Goal: Task Accomplishment & Management: Complete application form

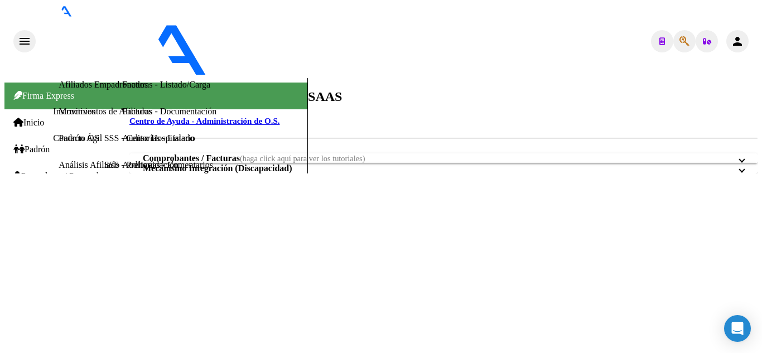
click at [96, 171] on span "Prestadores / Proveedores" at bounding box center [63, 176] width 100 height 10
click at [122, 143] on link "Auditorías - Listado" at bounding box center [158, 137] width 72 height 9
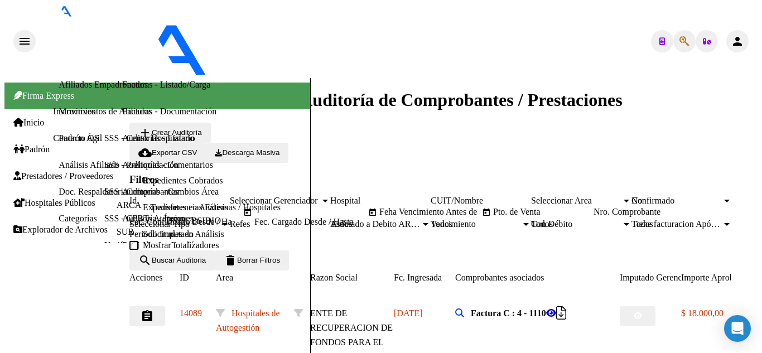
click at [188, 128] on span "add Crear Auditoría" at bounding box center [170, 132] width 64 height 8
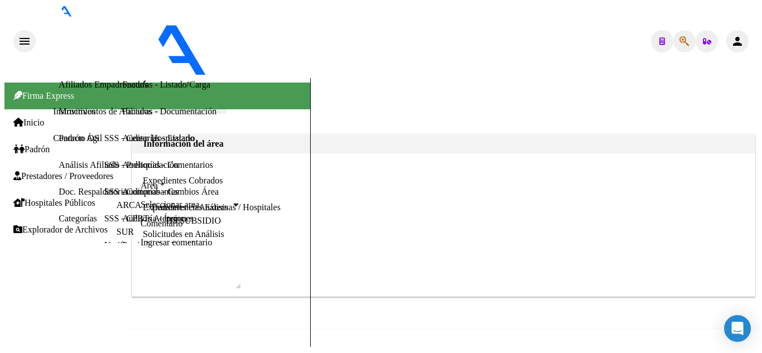
click at [231, 200] on span "Seleccionar area" at bounding box center [186, 205] width 90 height 10
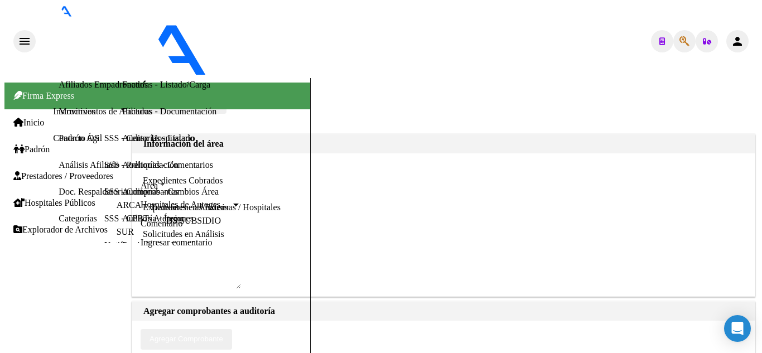
scroll to position [167, 0]
click at [223, 335] on span "Agregar Comprobante" at bounding box center [186, 339] width 74 height 8
type input "1479"
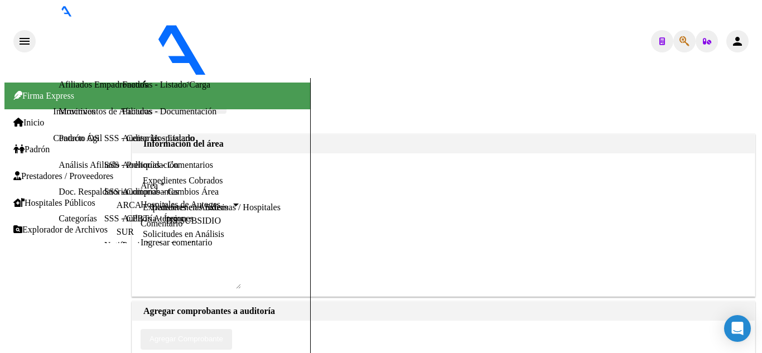
paste input "2064"
type input "2064"
click at [226, 94] on button "save Guardar cambios" at bounding box center [182, 104] width 88 height 20
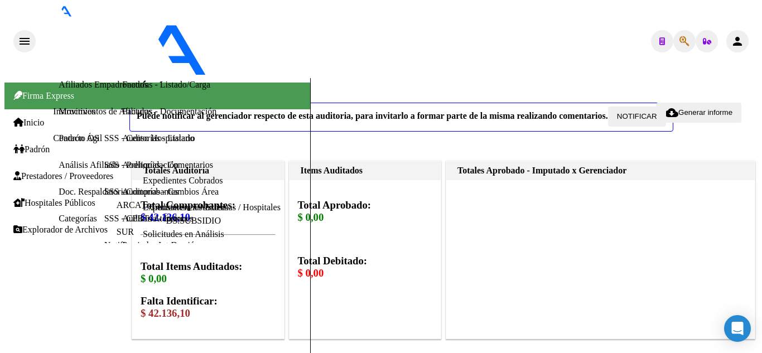
scroll to position [502, 0]
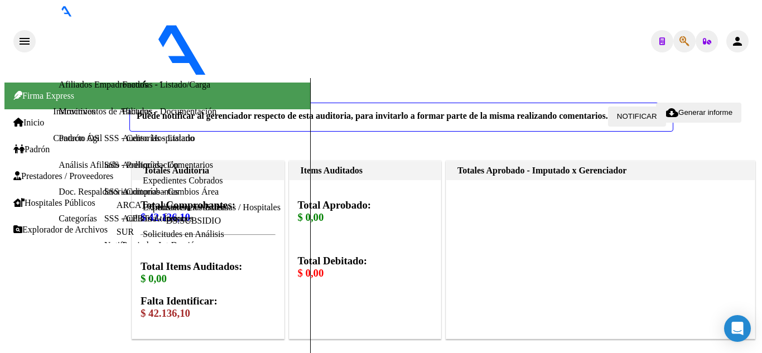
scroll to position [669, 0]
paste input "20477742514"
type input "20477742514"
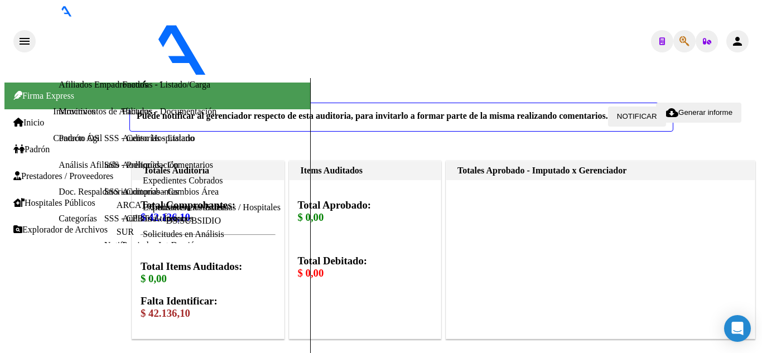
type input "47774251"
type input "[PERSON_NAME] [PERSON_NAME]"
type input "20477742514"
type input "[DATE]"
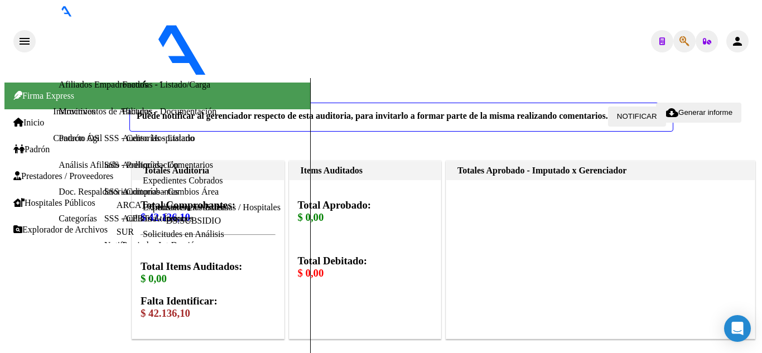
scroll to position [167, 0]
paste input "21.068,05"
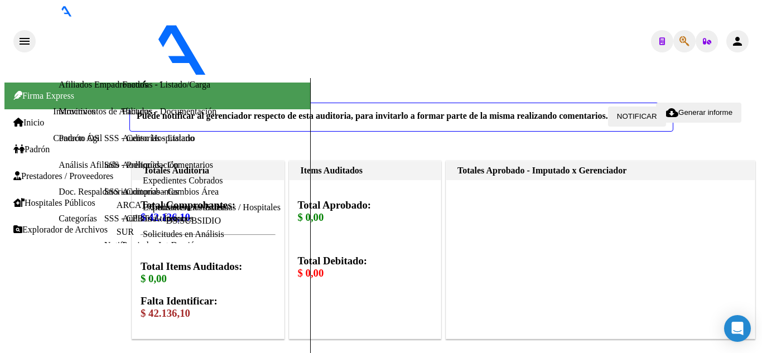
type input "$ 21.068,05"
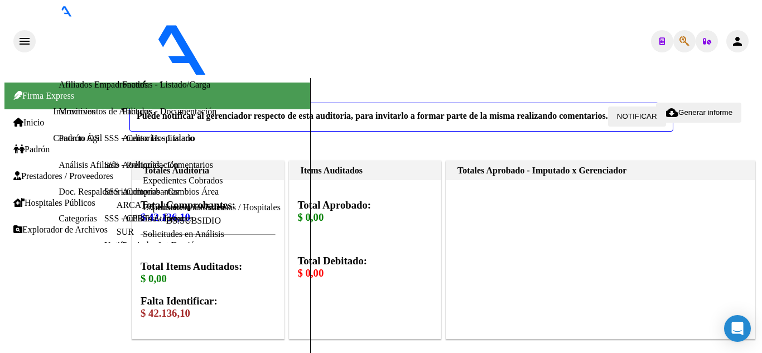
scroll to position [775, 0]
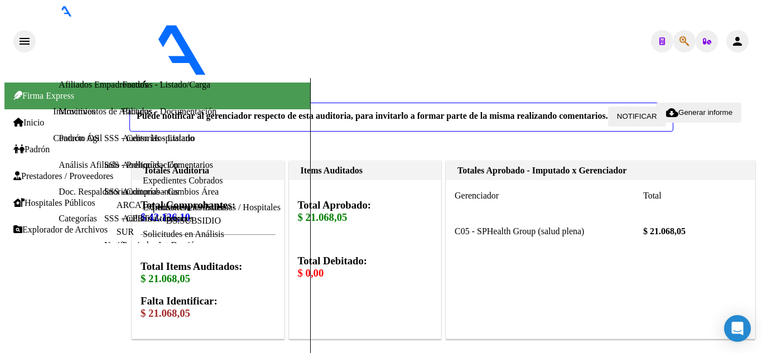
scroll to position [726, 0]
paste input "27297860394"
type input "27297860394"
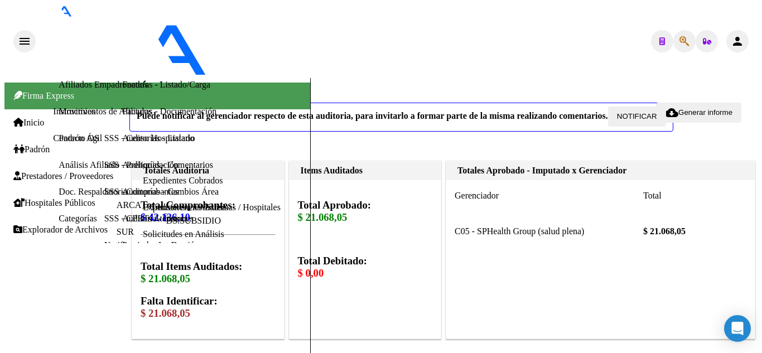
type input "29786039"
type input "[PERSON_NAME] [PERSON_NAME] DEL [PERSON_NAME]"
type input "27297860394"
type input "[DATE]"
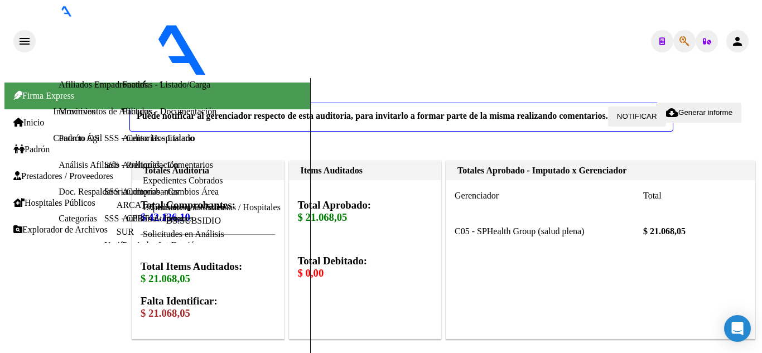
type textarea "27297860394"
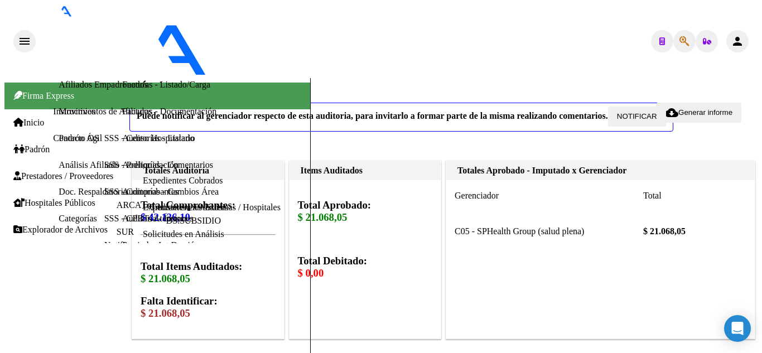
scroll to position [1042, 0]
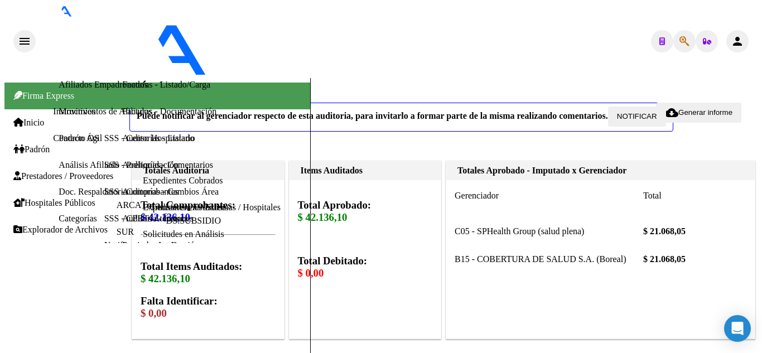
scroll to position [279, 0]
type textarea "CERRADA"
click at [122, 143] on link "Auditorías - Listado" at bounding box center [158, 137] width 72 height 9
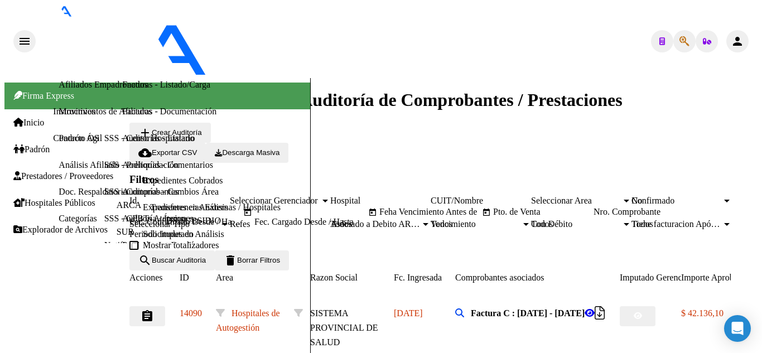
click at [199, 128] on span "add Crear Auditoría" at bounding box center [170, 132] width 64 height 8
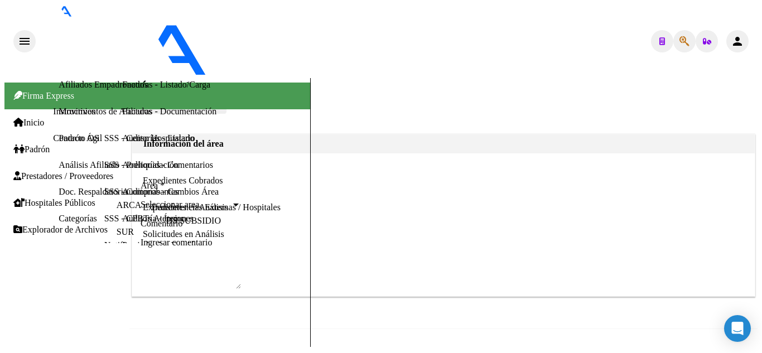
click at [231, 200] on span "Seleccionar area" at bounding box center [186, 205] width 90 height 10
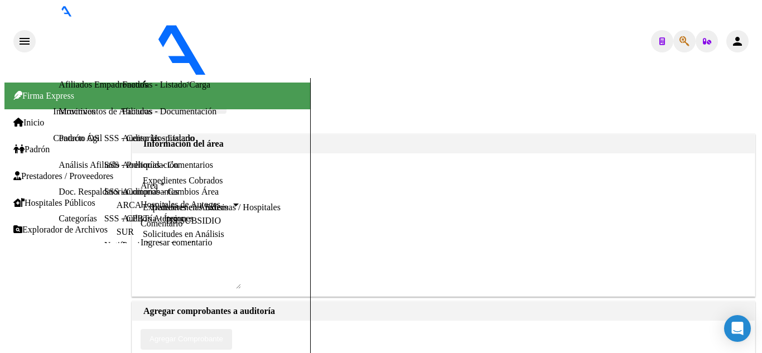
scroll to position [271, 0]
click at [223, 335] on span "Agregar Comprobante" at bounding box center [186, 339] width 74 height 8
type input "1478"
paste input "1931"
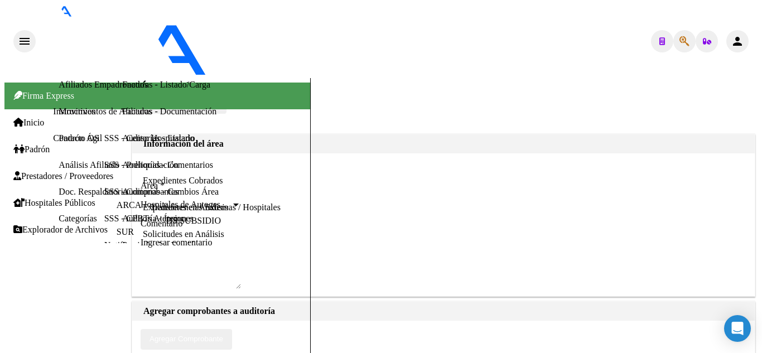
type input "1931"
click at [226, 94] on button "save Guardar cambios" at bounding box center [182, 104] width 88 height 20
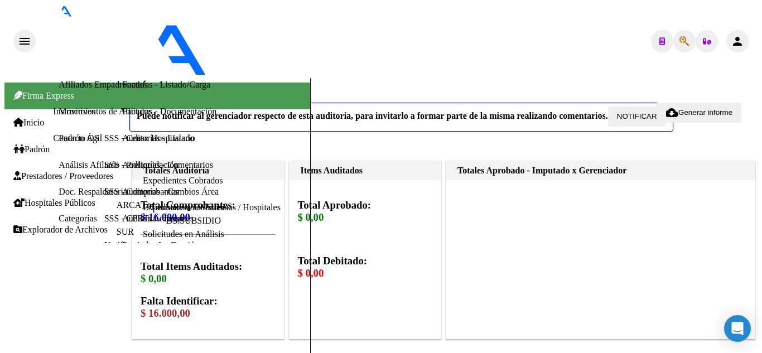
scroll to position [558, 0]
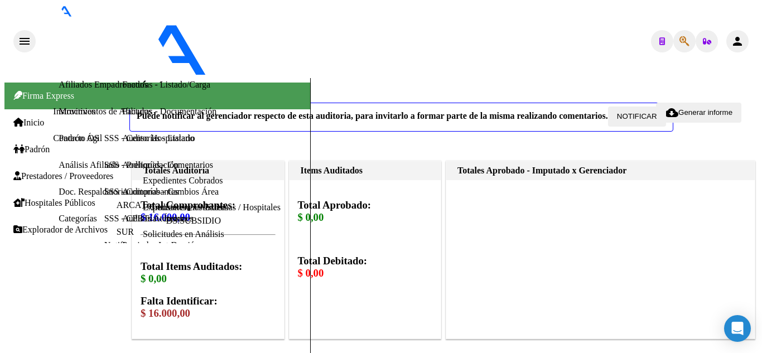
scroll to position [725, 0]
paste input "20500686155"
type input "20500686155"
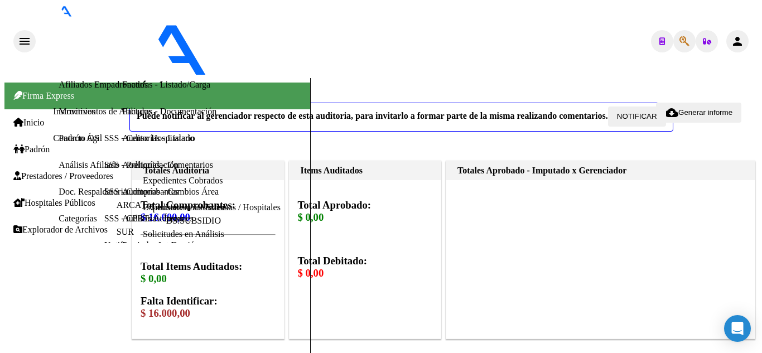
type input "50068615"
type input "[PERSON_NAME] [PERSON_NAME] -"
type input "20500686155"
type input "[DATE]"
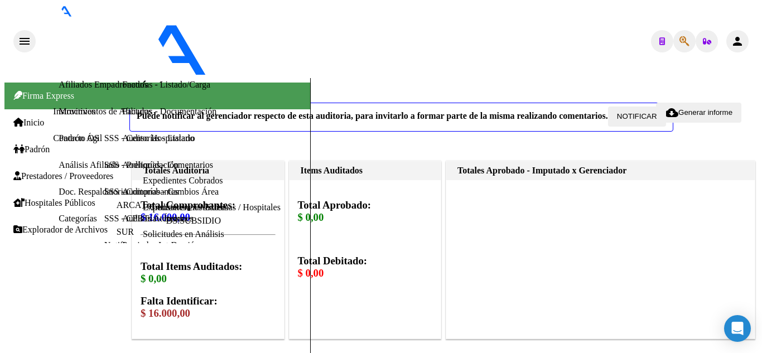
type textarea "20500686155"
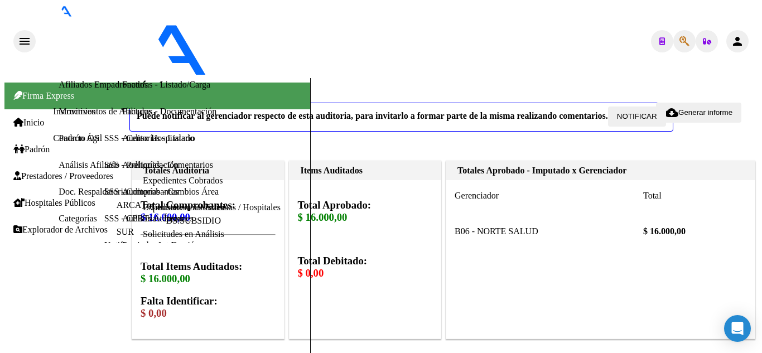
type textarea "CERRADA"
click at [50, 171] on span "Prestadores / Proveedores" at bounding box center [63, 176] width 100 height 10
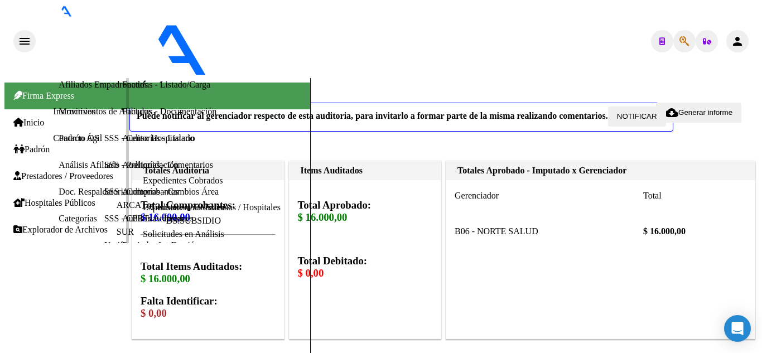
click at [122, 143] on link "Auditorías - Listado" at bounding box center [158, 137] width 72 height 9
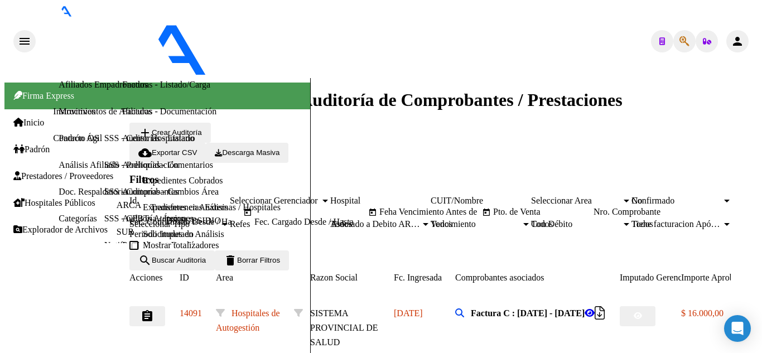
click at [209, 104] on app-list-header "PRESTADORES -> Auditoría de Comprobantes / Prestaciones add Crear Auditoría clo…" at bounding box center [443, 180] width 628 height 180
click at [207, 123] on button "add Crear Auditoría" at bounding box center [169, 133] width 81 height 20
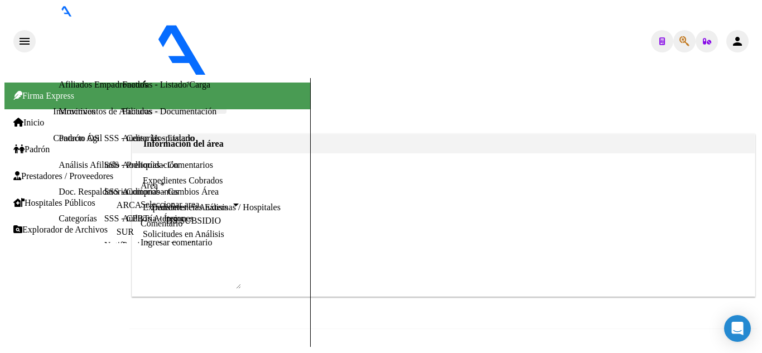
click at [231, 200] on span "Seleccionar area" at bounding box center [186, 205] width 90 height 10
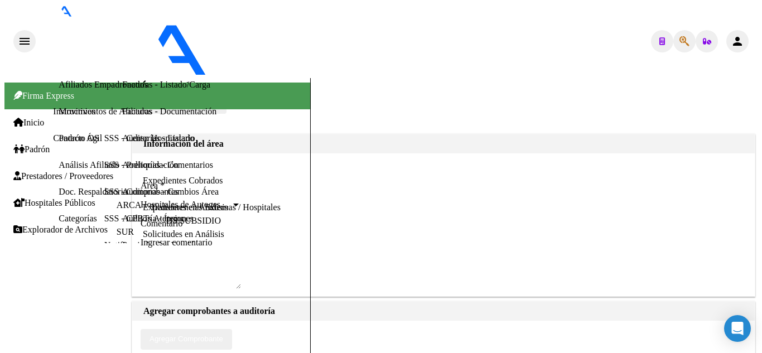
scroll to position [223, 0]
click at [223, 335] on span "Agregar Comprobante" at bounding box center [186, 339] width 74 height 8
type input "21"
paste input "683"
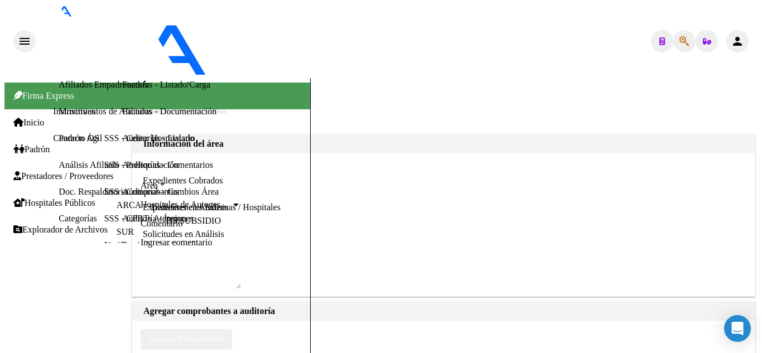
type input "683"
click at [218, 99] on span "Guardar cambios" at bounding box center [189, 103] width 57 height 8
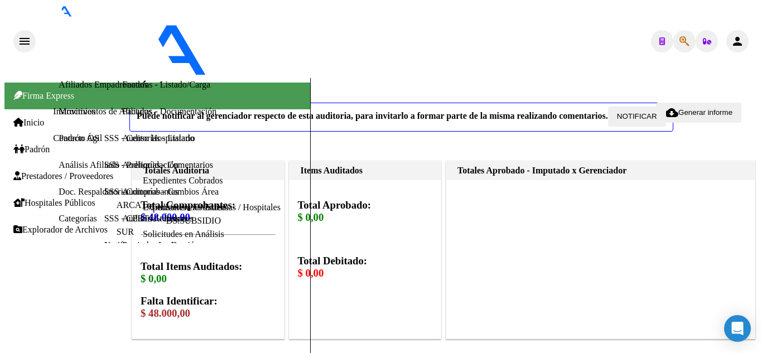
scroll to position [558, 0]
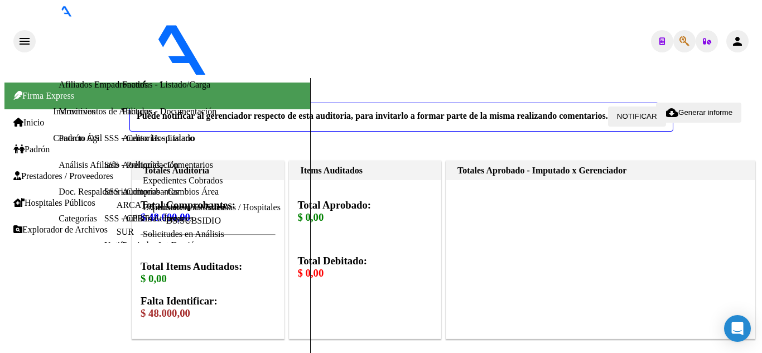
scroll to position [614, 0]
paste input "14360363"
type input "14360363"
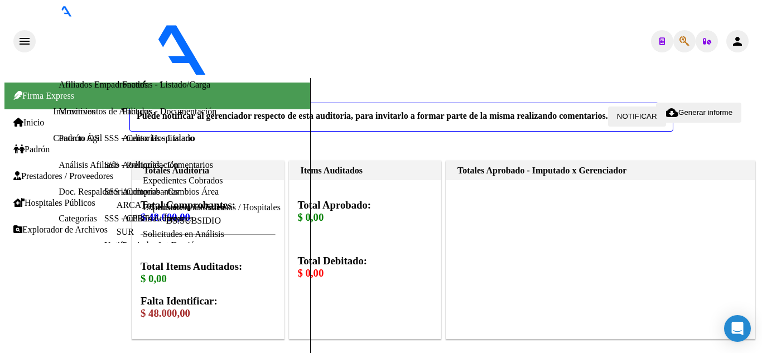
type input "20143603637"
type input "[PERSON_NAME] [PERSON_NAME]"
type input "14360363"
type input "[DATE]"
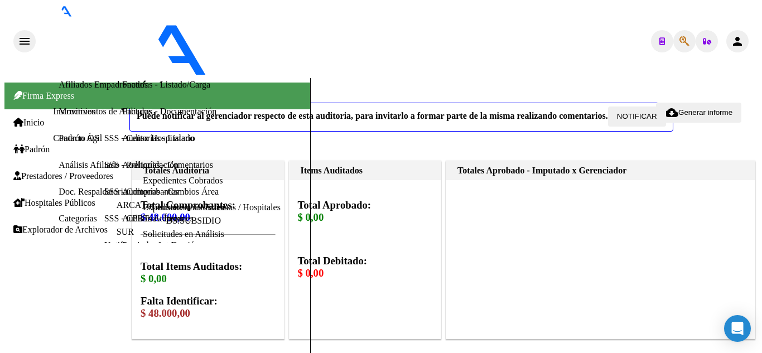
type textarea "20143603637"
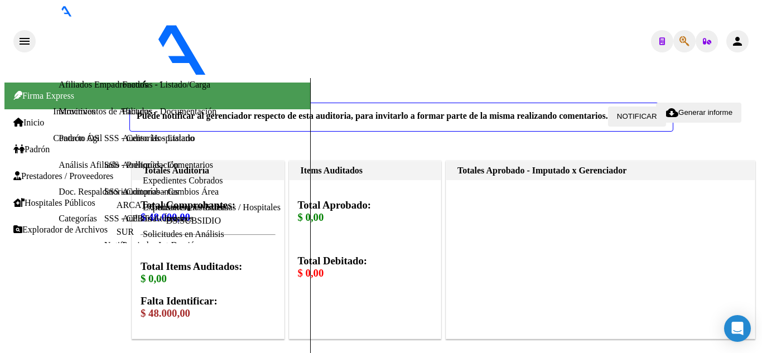
paste input "15"
type input "$ 15.000,00"
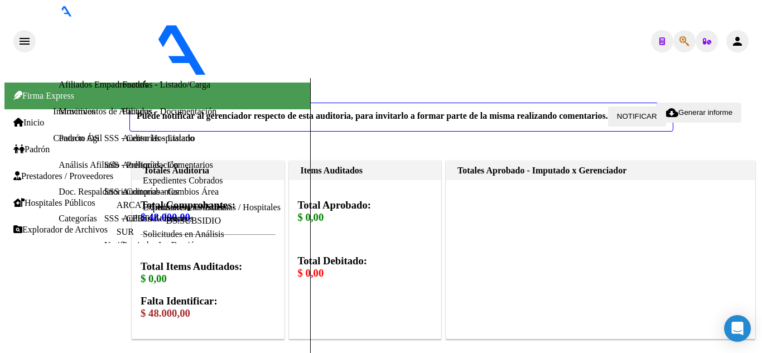
paste input "15.00"
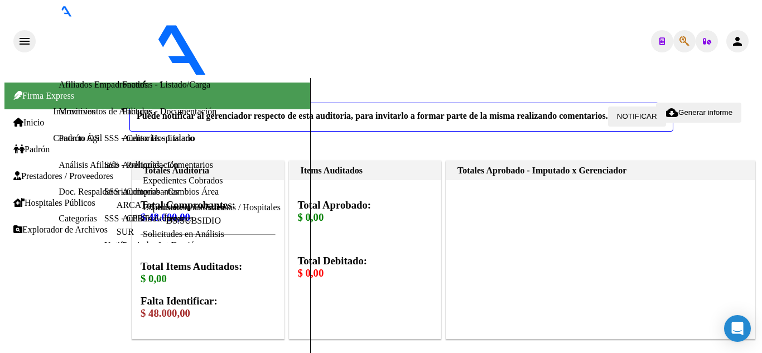
type input "$ 15.000,00"
type textarea "BAJA SSSALUD 08/2024- SIN PAGOS PARA ACCEDER A LA COBERTURA-"
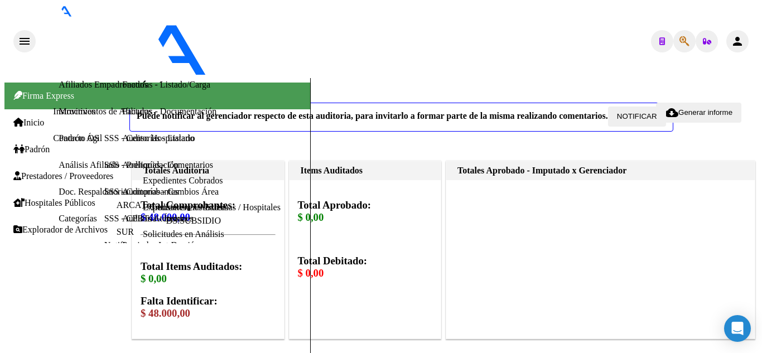
type input "A"
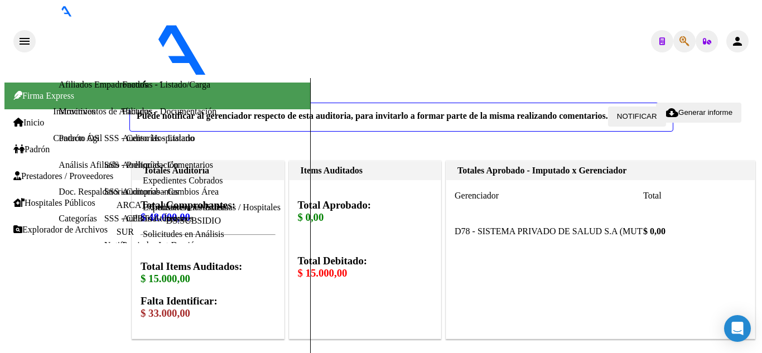
paste input "14360363"
type input "14360363"
type input "20143603637"
type input "[PERSON_NAME] [PERSON_NAME]"
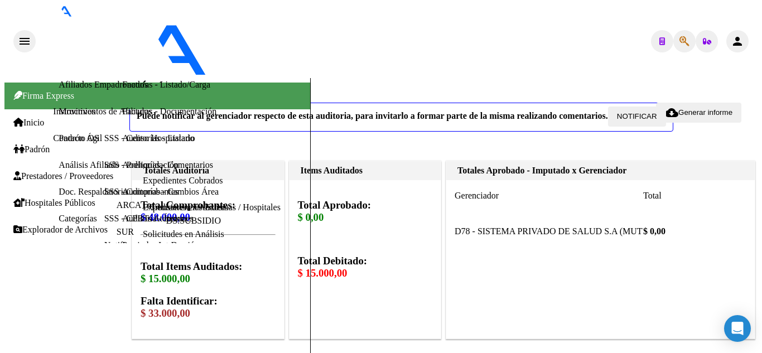
type input "14360363"
type input "0024-11-25"
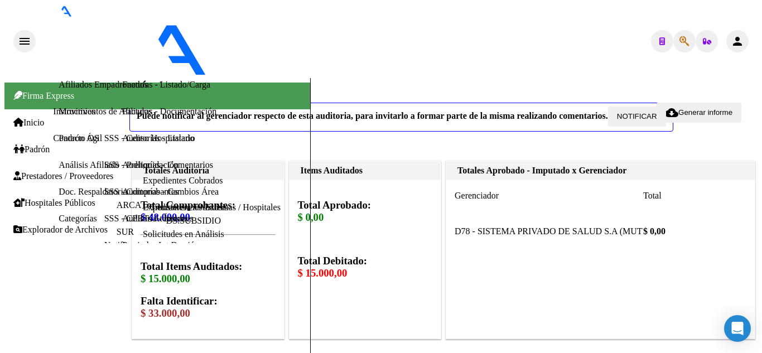
paste input "10"
type input "$ 10.000,00"
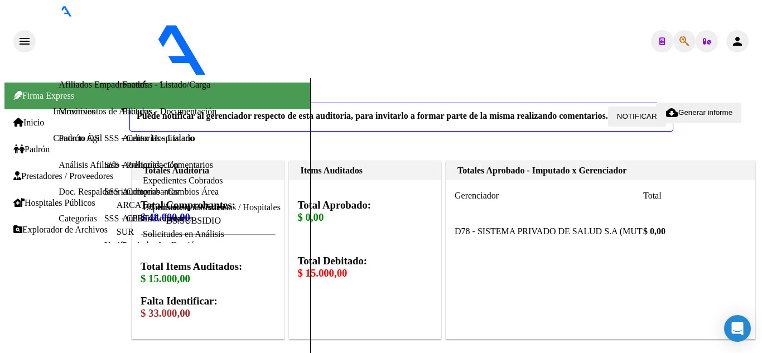
type input "$ 10.000,00"
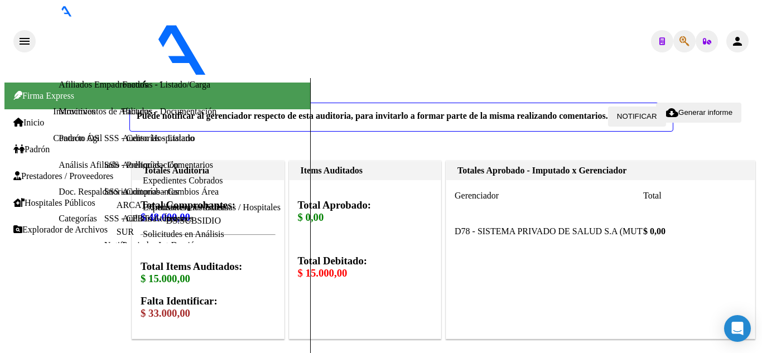
paste input "10.00"
type input "$ 10.000,00"
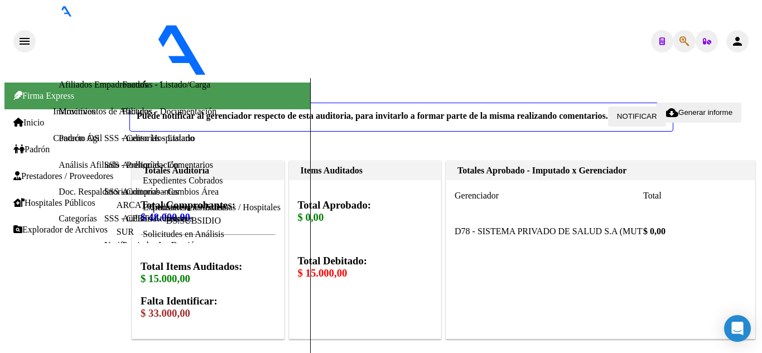
scroll to position [775, 0]
type textarea "BAJA SSSALUD 08/2024- SIN PAGOS PARA ACCEDER A LA COBERTURA-"
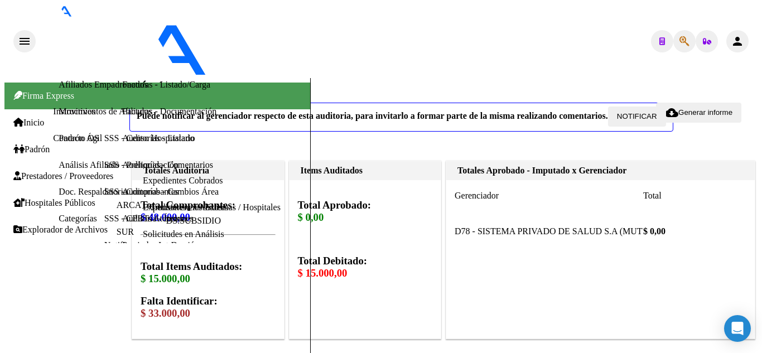
paste input "10.00000"
type input "10.00000"
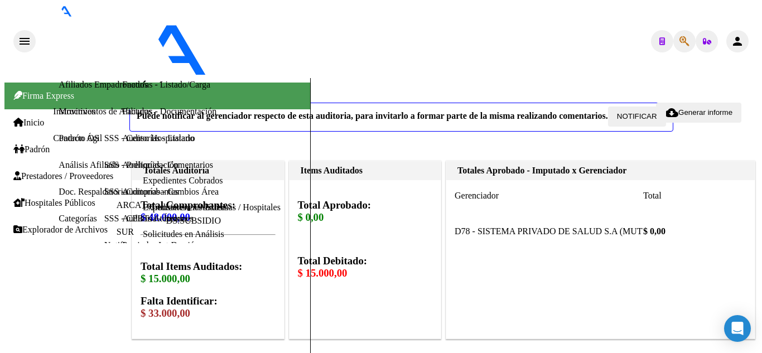
paste input "14360363"
type input "14360363"
type input "20143603637"
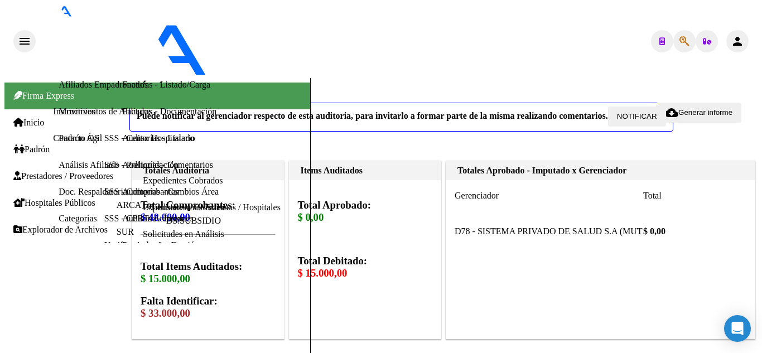
type input "[PERSON_NAME] [PERSON_NAME]"
type input "[DATE]"
type input "$ 0,01"
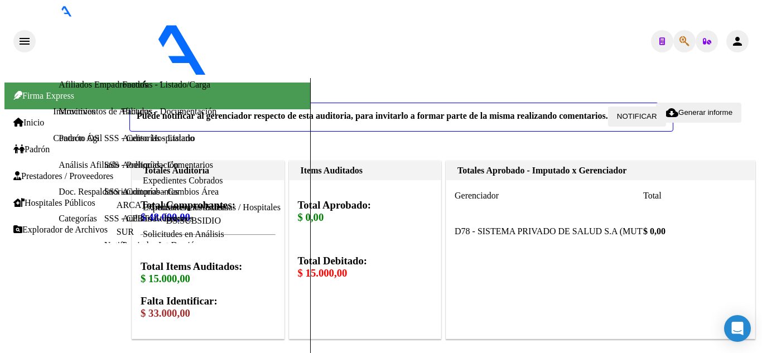
type input "$ 0,10"
type input "$ 1,00"
type input "$ 10,00"
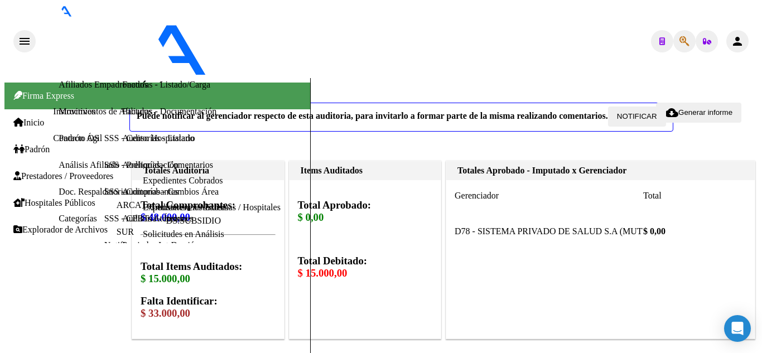
type input "$ 10,00"
type input "$ 100,00"
type input "$ 1.000,00"
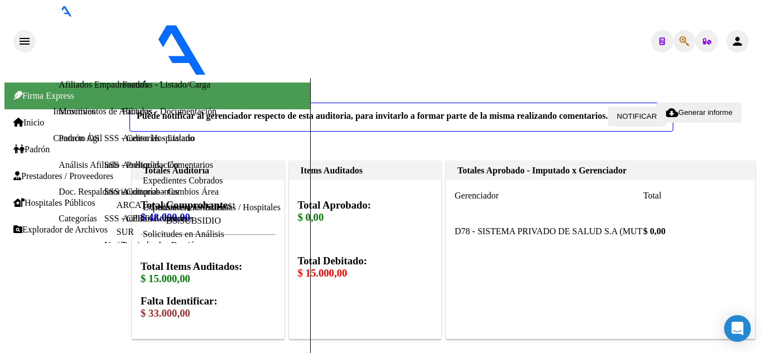
type input "$ 10.000,00"
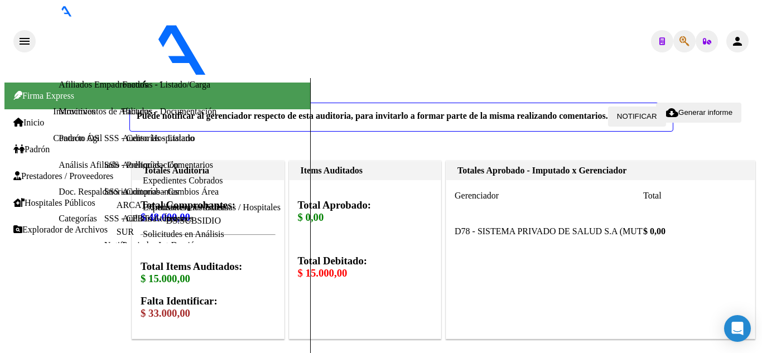
type textarea "BAJA SSSALUD 08/2024- SIN PAGOS PARA ACCERDER A LA COBERTURA-"
type input "A"
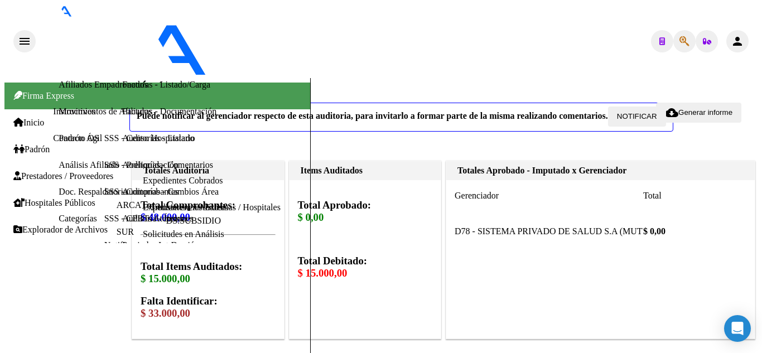
paste input "14360363"
type input "14360363"
type input "20143603637"
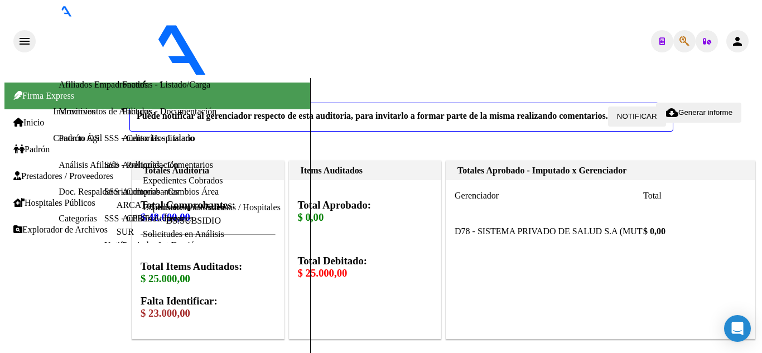
type input "[PERSON_NAME] [PERSON_NAME]"
type input "14360363"
type input "[DATE]"
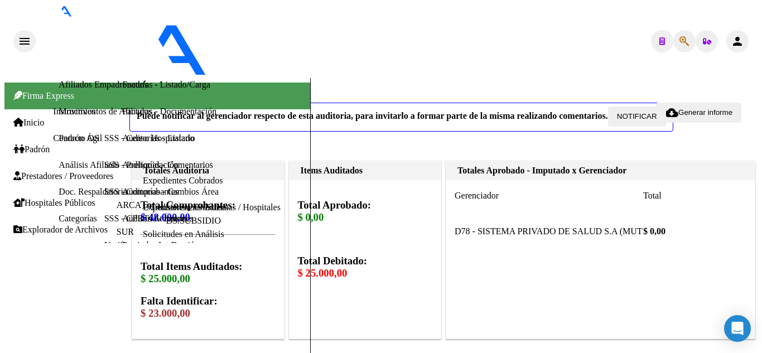
scroll to position [146, 0]
type input "$ 0,01"
type input "$ 0,10"
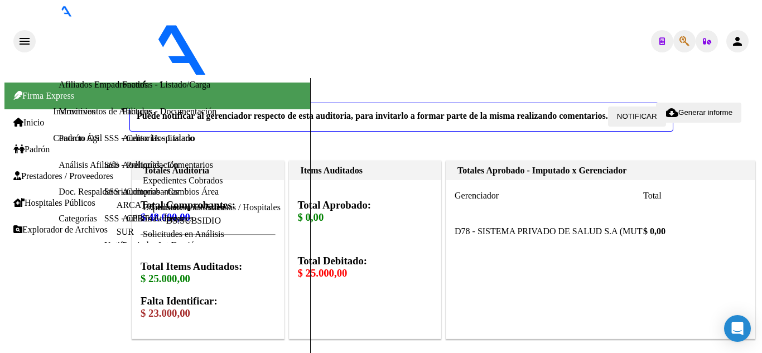
type input "$ 1,00"
type input "$ 10,00"
type input "$ 100,00"
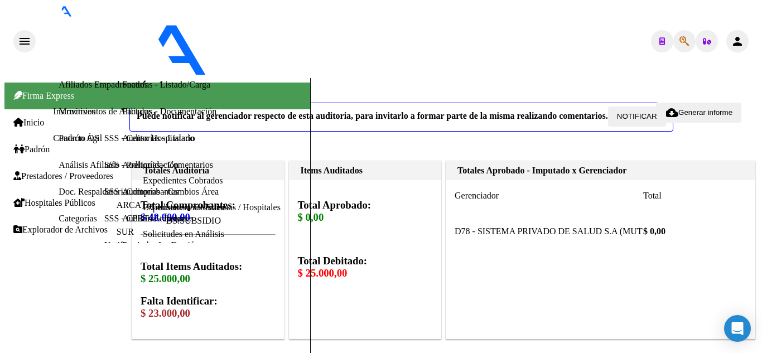
type input "$ 100,00"
type input "$ 1.000,00"
type input "$ 10.000,00"
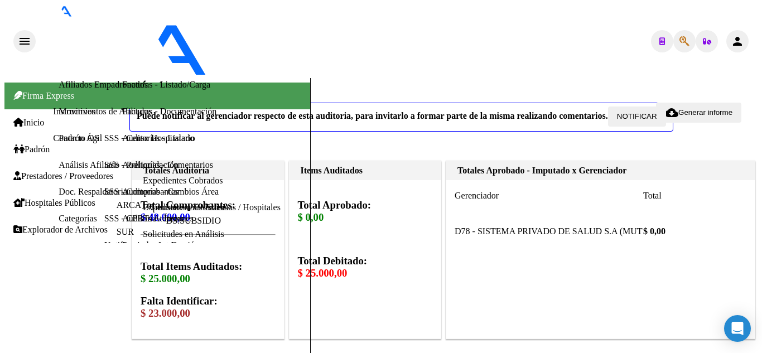
scroll to position [371, 0]
type input "$ 10.000,00"
type textarea "BAJA SSSALUD 08/2024- SIN PAGOS PARA ACCEDER A LA COBERTURA-"
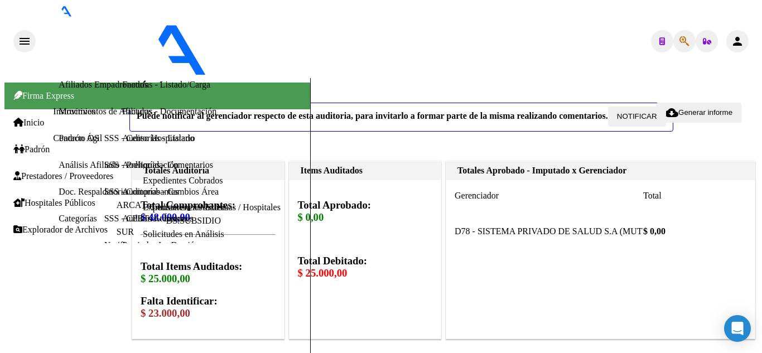
paste input "19062766"
type input "19062766"
type input "27190627662"
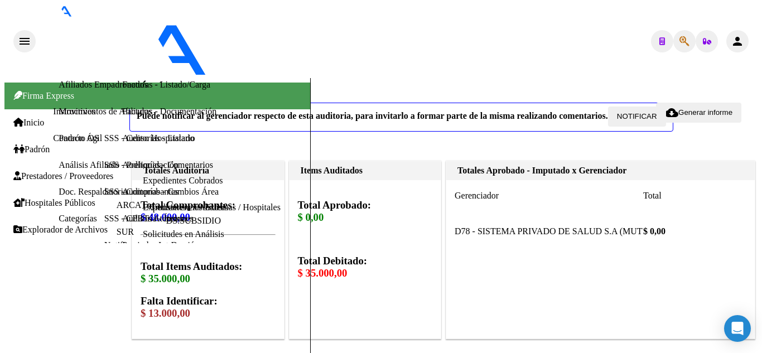
type input "[PERSON_NAME] [PERSON_NAME]"
type input "19062766"
type input "[DATE]"
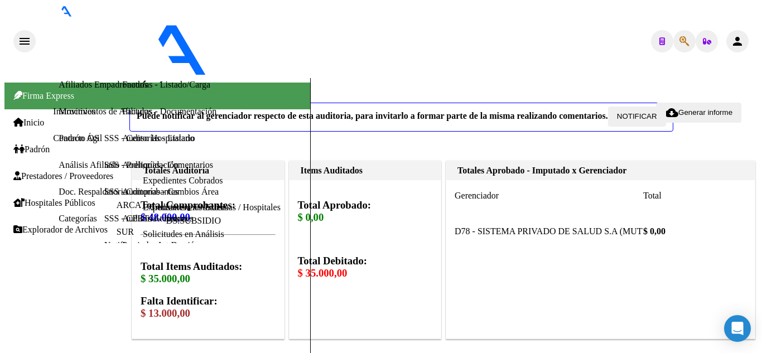
type textarea "27190627662"
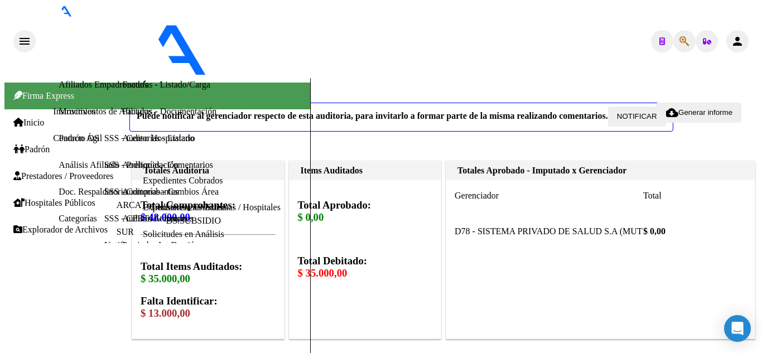
type input "19062766"
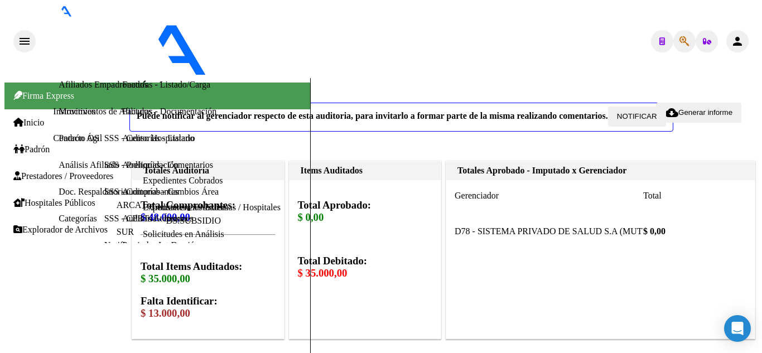
type input "27190627662"
type input "[PERSON_NAME] [PERSON_NAME]"
type input "19062766"
type input "[DATE]"
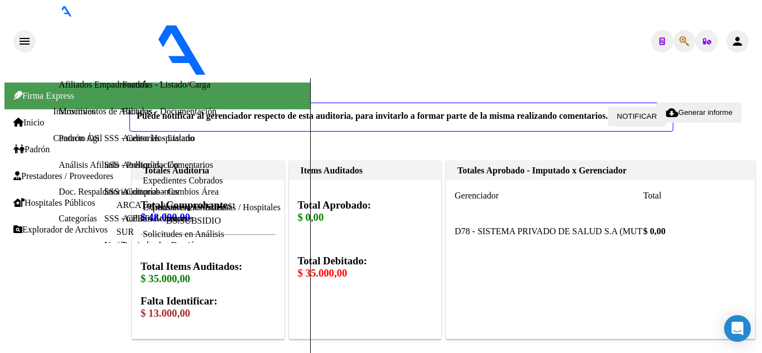
paste input "13.00"
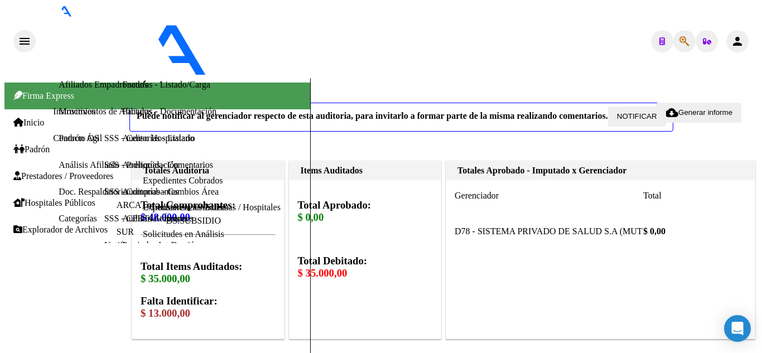
type input "$ 13.000,00"
type textarea "BAJA SSSALUD [DATE]- SIN APORTES PARA ACCEDER A LA COBERTURA"
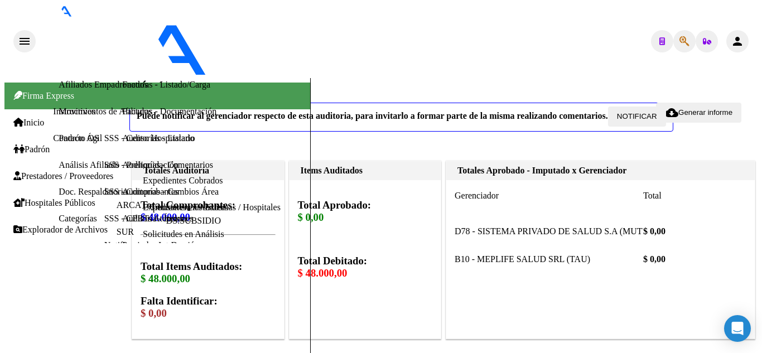
scroll to position [335, 0]
type textarea "EN ANALISIS"
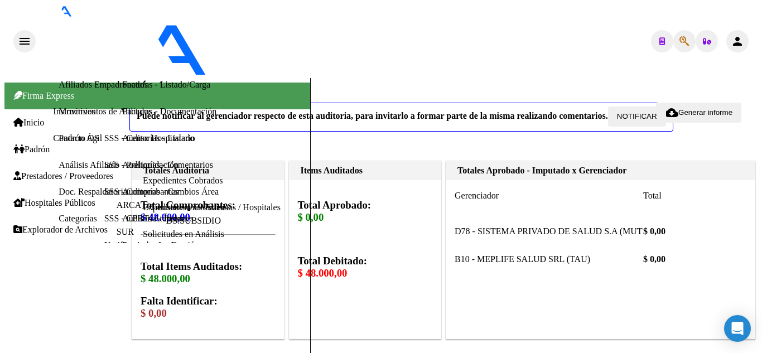
click at [122, 143] on link "Auditorías - Listado" at bounding box center [158, 137] width 72 height 9
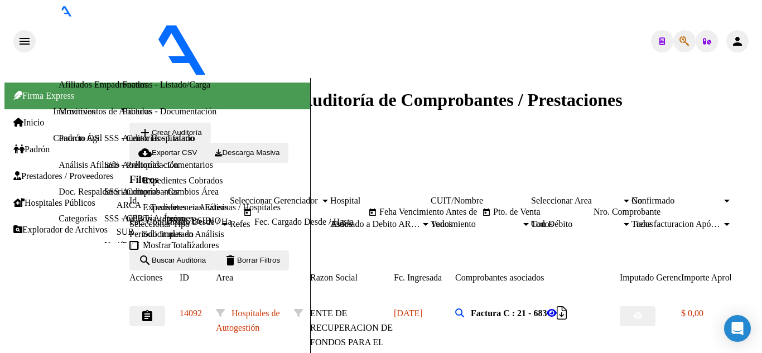
scroll to position [24, 0]
click at [493, 207] on input "Pto. de Venta" at bounding box center [543, 212] width 100 height 10
type input "133"
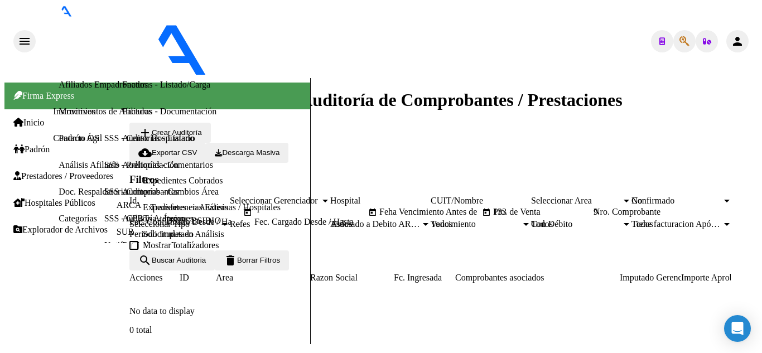
scroll to position [0, 0]
type input "9"
click at [122, 143] on link "Auditorías - Listado" at bounding box center [158, 137] width 72 height 9
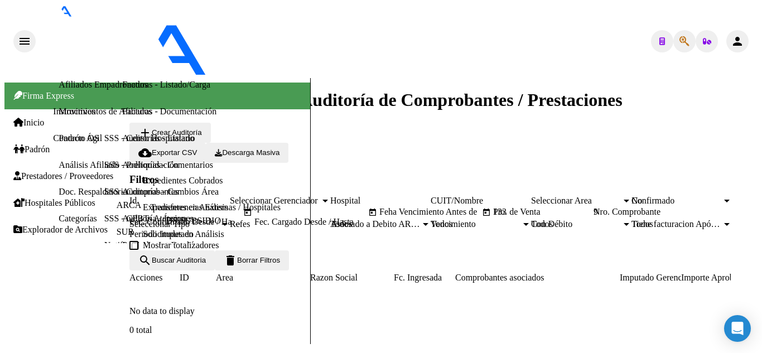
click at [493, 209] on input "133" at bounding box center [543, 212] width 100 height 10
type input "9"
paste input "133"
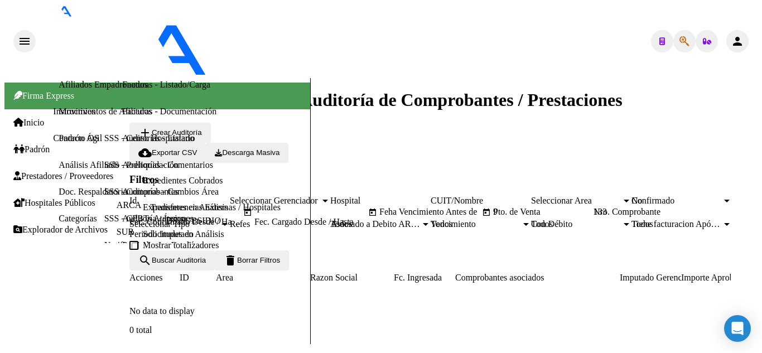
type input "133"
click at [215, 271] on button "search Buscar Auditoria" at bounding box center [171, 260] width 85 height 20
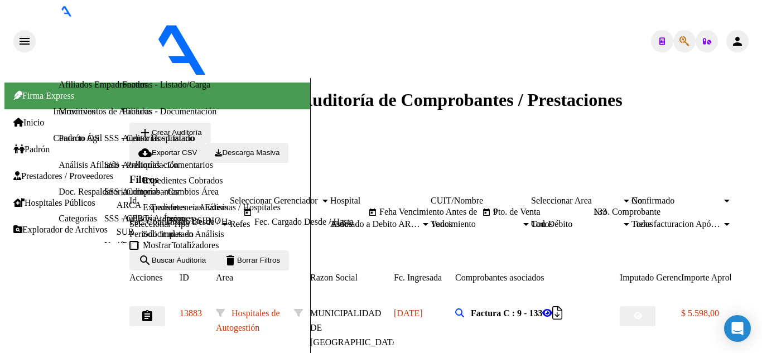
click at [154, 310] on mat-icon "assignment" at bounding box center [147, 316] width 13 height 13
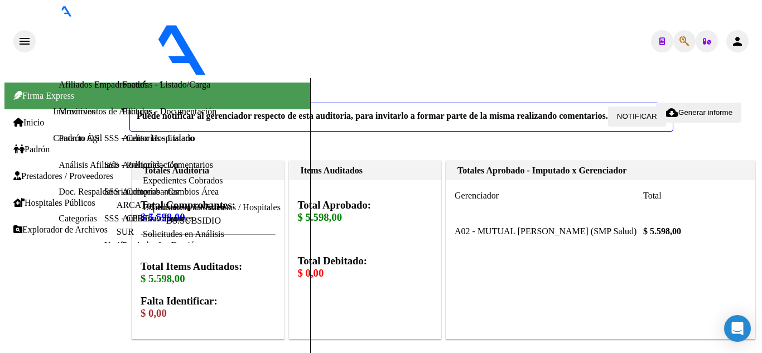
scroll to position [279, 0]
click at [52, 171] on span "Prestadores / Proveedores" at bounding box center [63, 176] width 100 height 10
click at [122, 143] on link "Auditorías - Listado" at bounding box center [158, 137] width 72 height 9
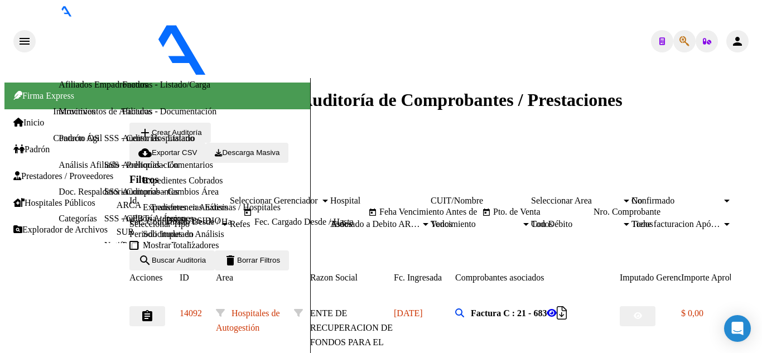
click at [493, 208] on input "Pto. de Venta" at bounding box center [543, 212] width 100 height 10
type input "9"
paste input "133"
type input "133"
click at [642, 312] on icon "button" at bounding box center [638, 315] width 8 height 7
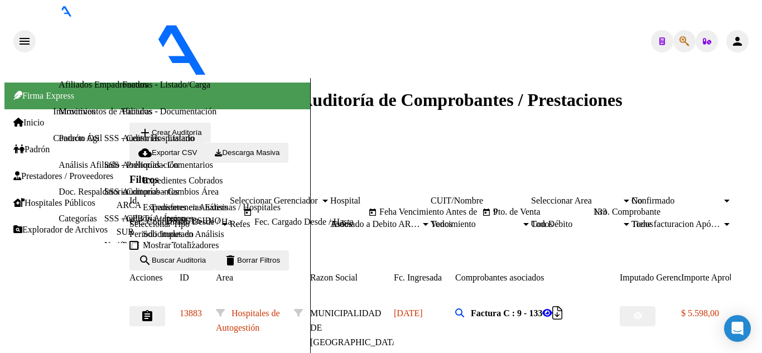
click at [165, 306] on button "assignment" at bounding box center [147, 316] width 36 height 20
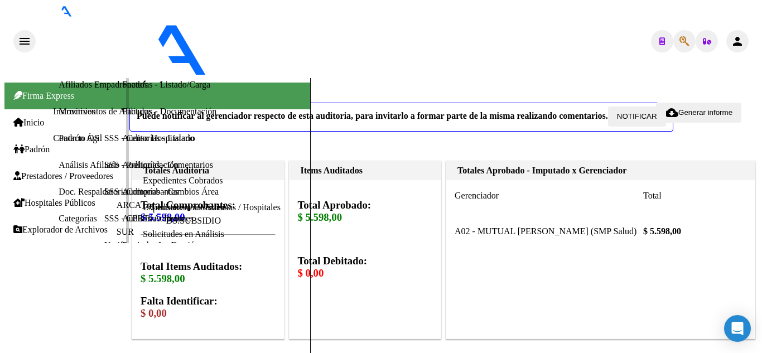
click at [122, 143] on link "Auditorías - Listado" at bounding box center [158, 137] width 72 height 9
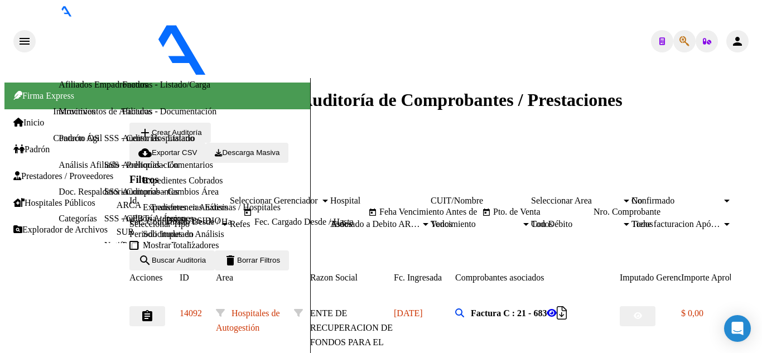
click at [493, 211] on input "Pto. de Venta" at bounding box center [543, 212] width 100 height 10
type input "169"
paste input "5968"
type input "5968"
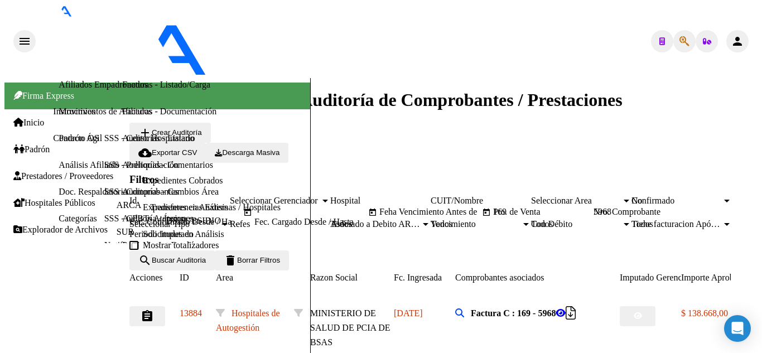
click at [165, 306] on button "assignment" at bounding box center [147, 316] width 36 height 20
